Goal: Task Accomplishment & Management: Manage account settings

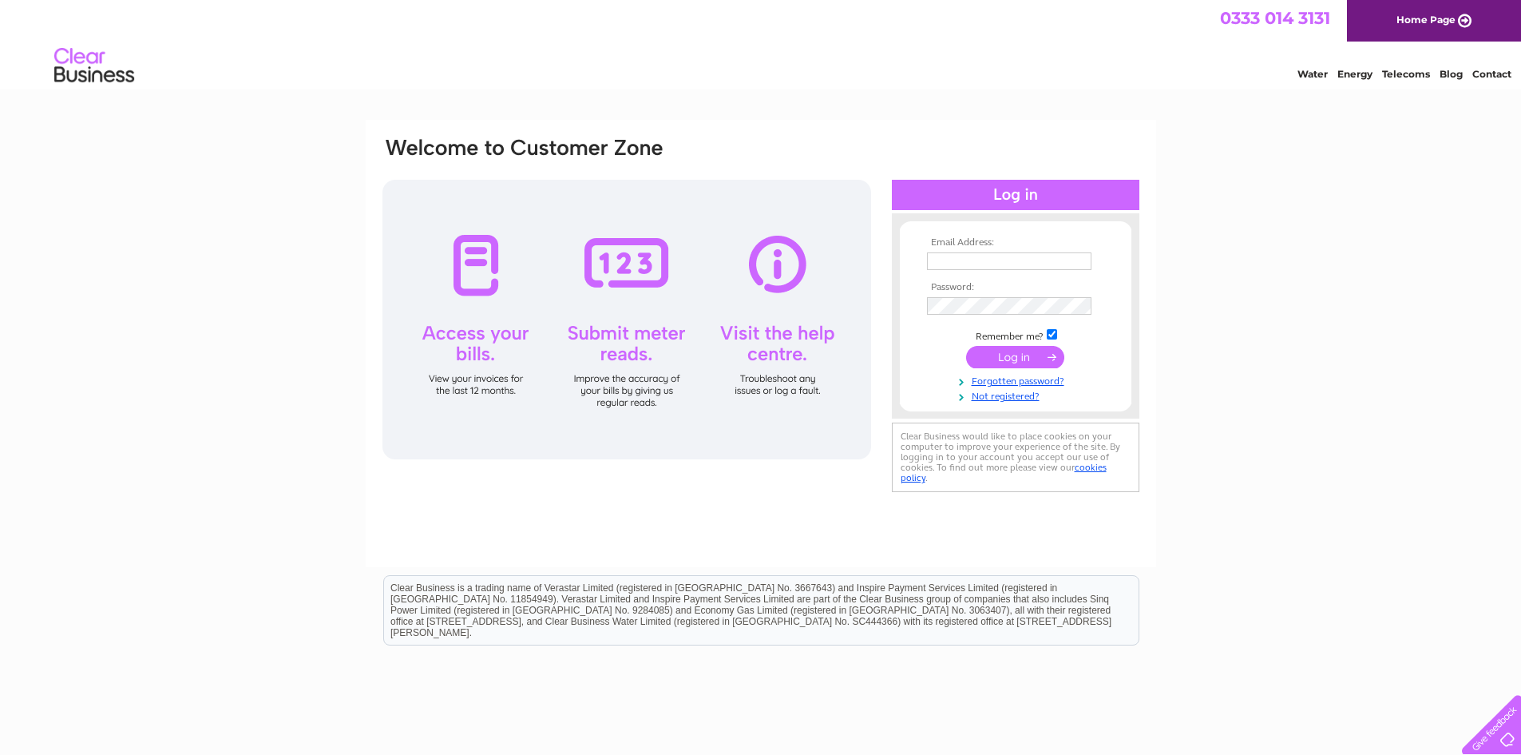
type input "norma@hi-engineering.co.uk"
click at [1014, 359] on input "submit" at bounding box center [1015, 357] width 98 height 22
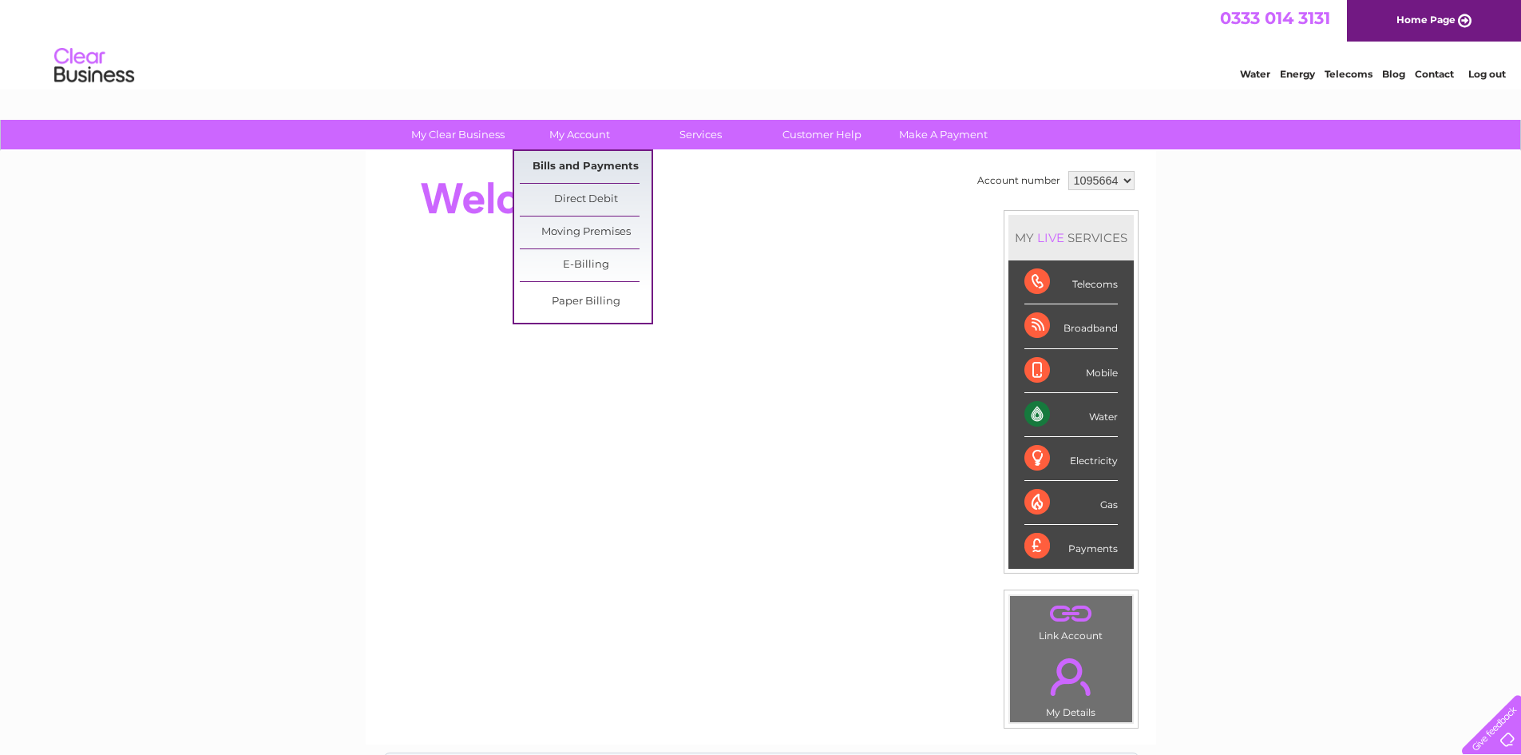
click at [592, 168] on link "Bills and Payments" at bounding box center [586, 167] width 132 height 32
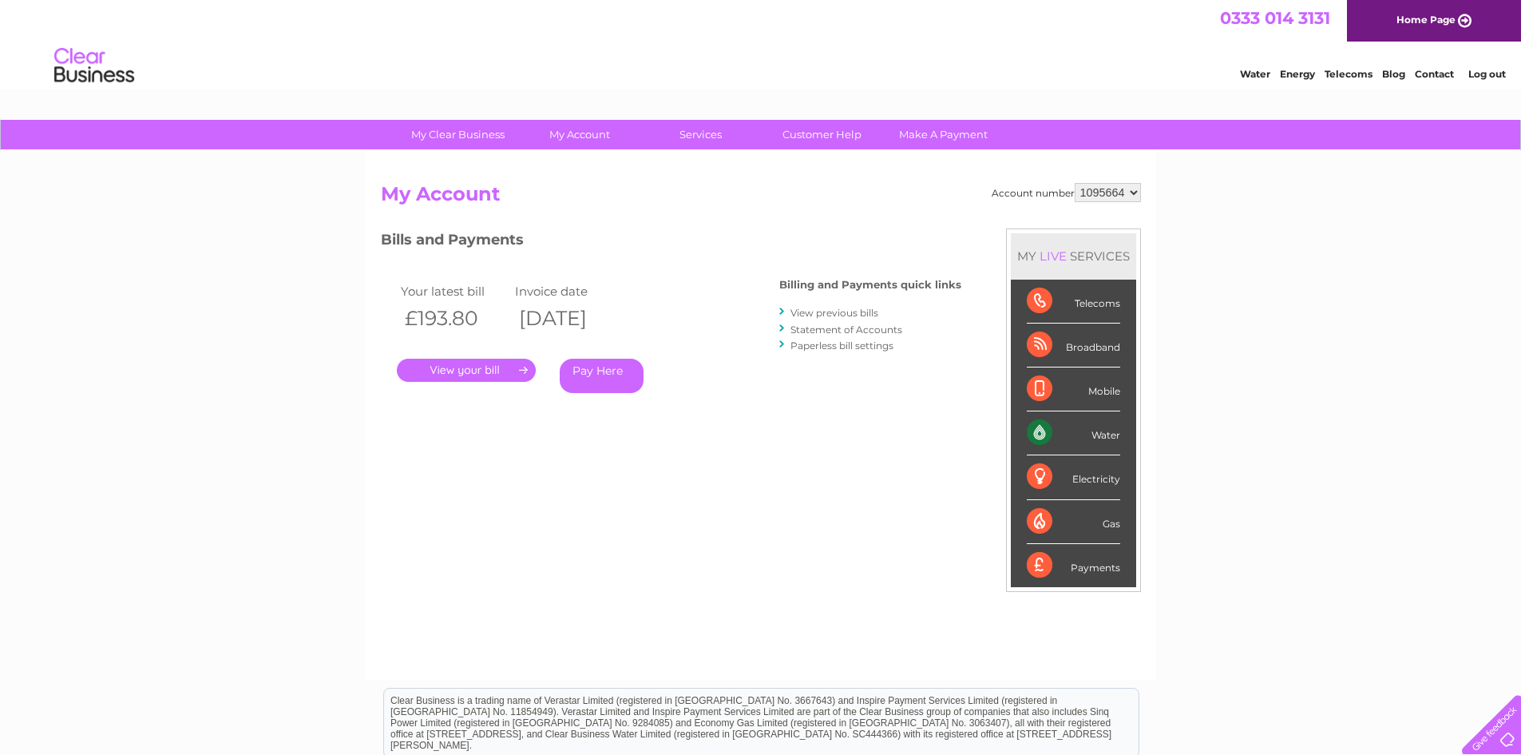
click at [481, 371] on link "." at bounding box center [466, 370] width 139 height 23
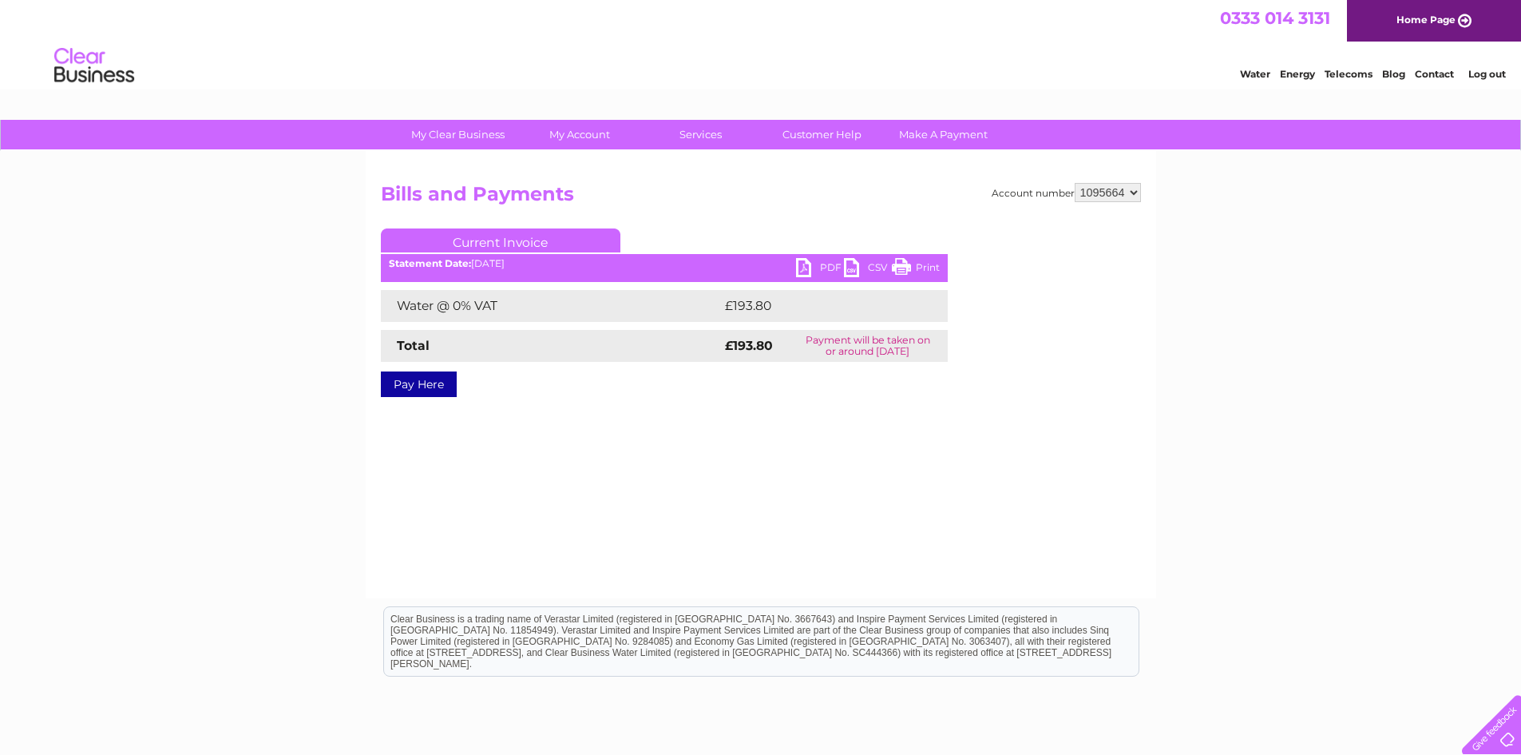
click at [797, 266] on link "PDF" at bounding box center [820, 269] width 48 height 23
